Goal: Information Seeking & Learning: Find specific fact

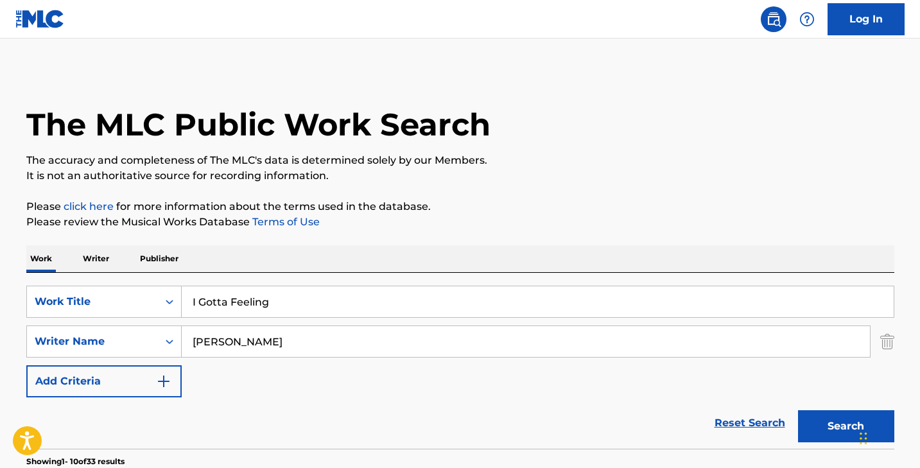
click at [236, 286] on div "I Gotta Feeling" at bounding box center [538, 302] width 713 height 32
click at [236, 302] on input "I Gotta Feeling" at bounding box center [538, 301] width 712 height 31
paste input "Breakeven"
type input "Breakeven"
click at [239, 343] on input "[PERSON_NAME]" at bounding box center [526, 341] width 688 height 31
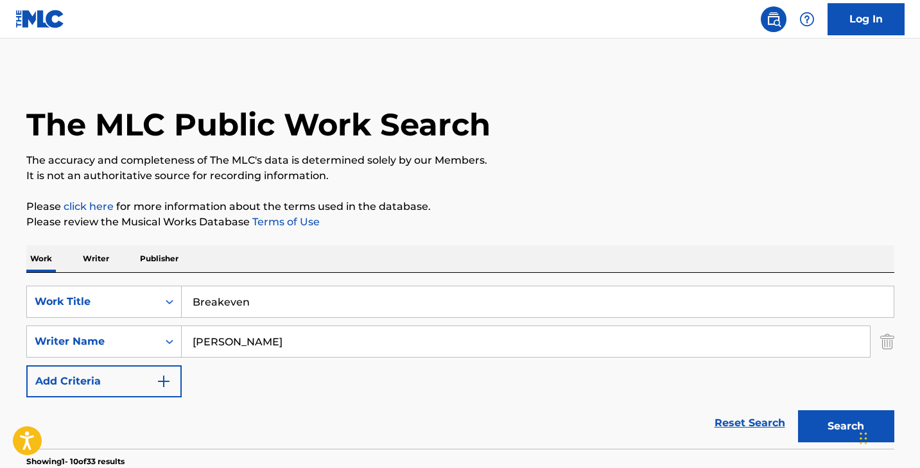
click at [239, 343] on input "[PERSON_NAME]" at bounding box center [526, 341] width 688 height 31
type input "[PERSON_NAME]"
click at [798, 410] on button "Search" at bounding box center [846, 426] width 96 height 32
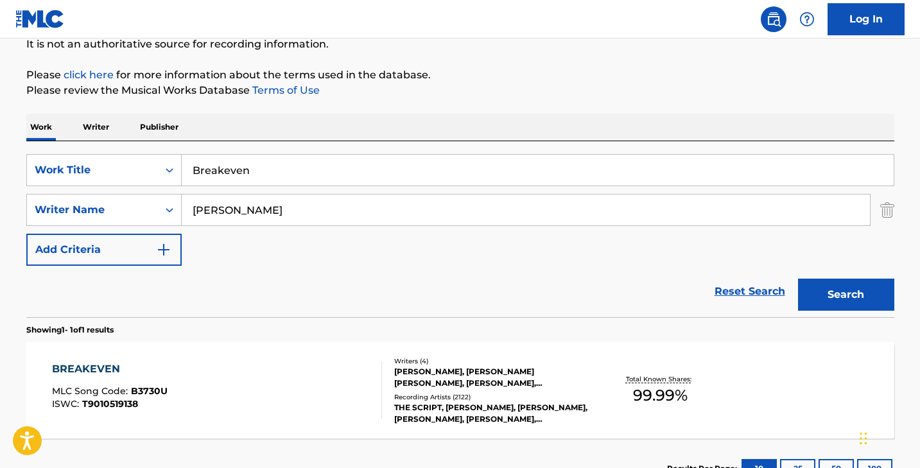
scroll to position [189, 0]
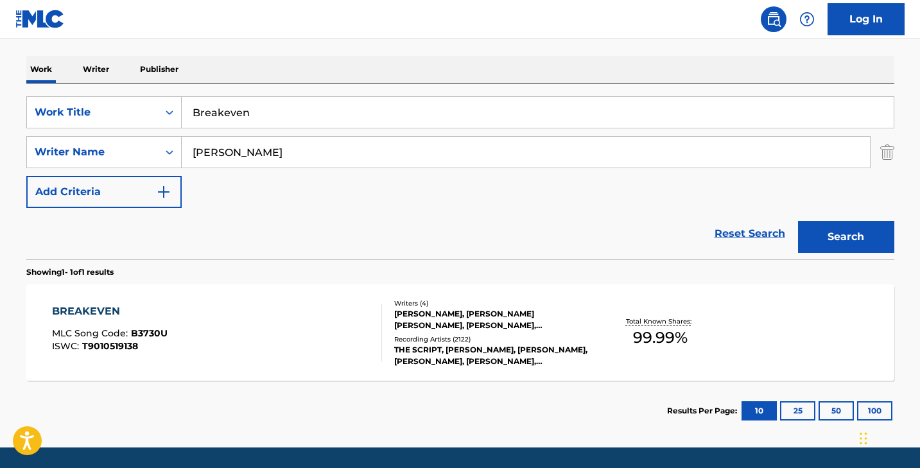
click at [166, 300] on div "BREAKEVEN MLC Song Code : B3730U ISWC : T9010519138 Writers ( 4 ) [PERSON_NAME]…" at bounding box center [460, 332] width 868 height 96
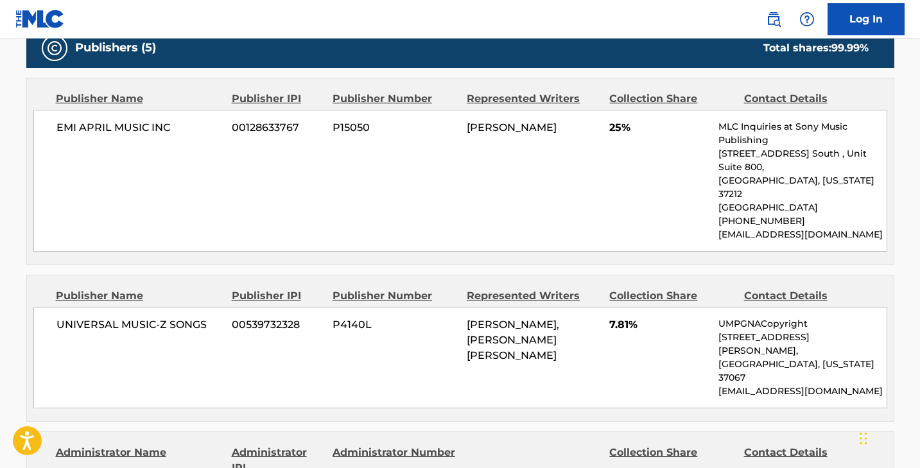
scroll to position [615, 0]
